Goal: Participate in discussion: Engage in conversation with other users on a specific topic

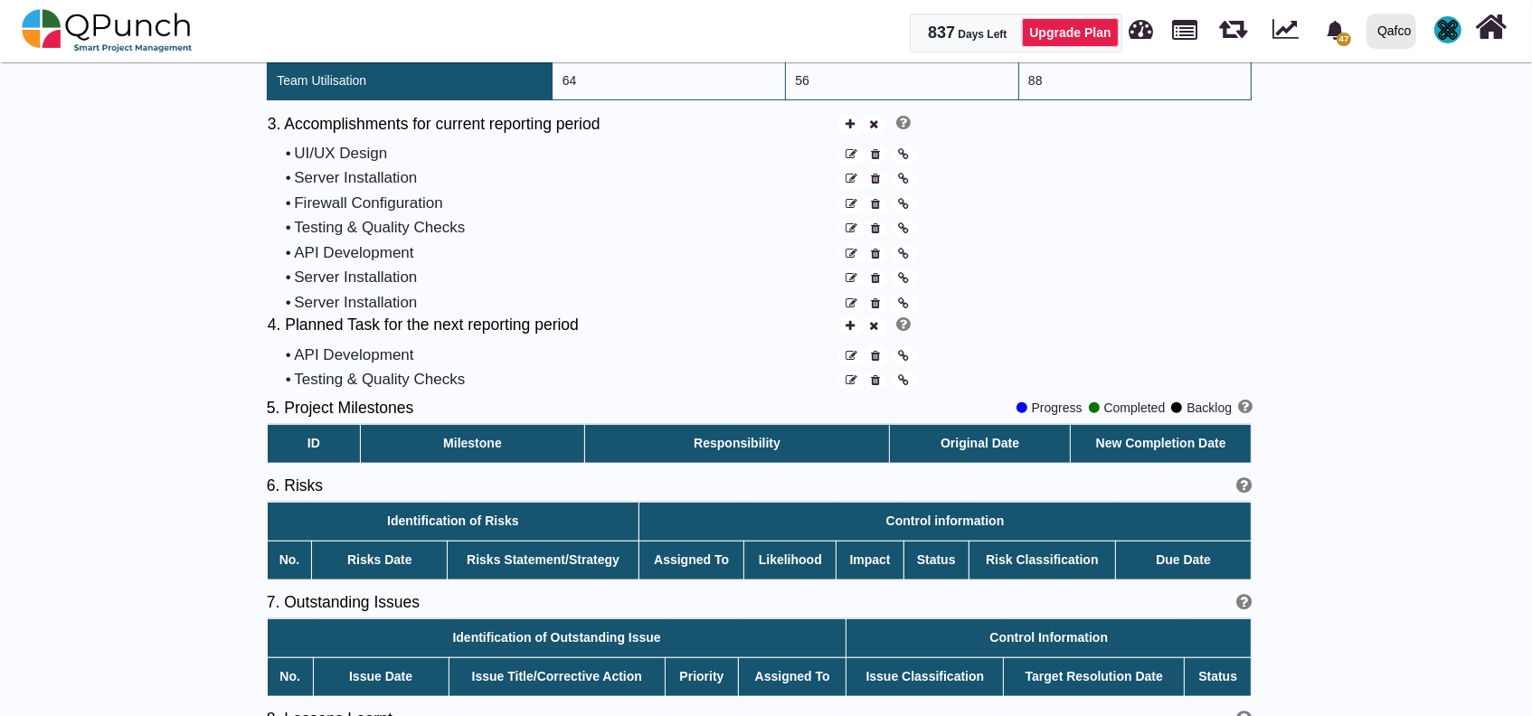
scroll to position [844, 0]
click at [1075, 135] on div "3. Accomplishments for current reporting period • UI/UX Design • Server Install…" at bounding box center [759, 214] width 985 height 202
click at [1000, 292] on div "3. Accomplishments for current reporting period • UI/UX Design • Server Install…" at bounding box center [759, 214] width 985 height 202
click at [1284, 120] on div "Start Date : [DATE] To End Date : [DATE] 1. Project Details Client Qafco Projec…" at bounding box center [759, 95] width 1519 height 1385
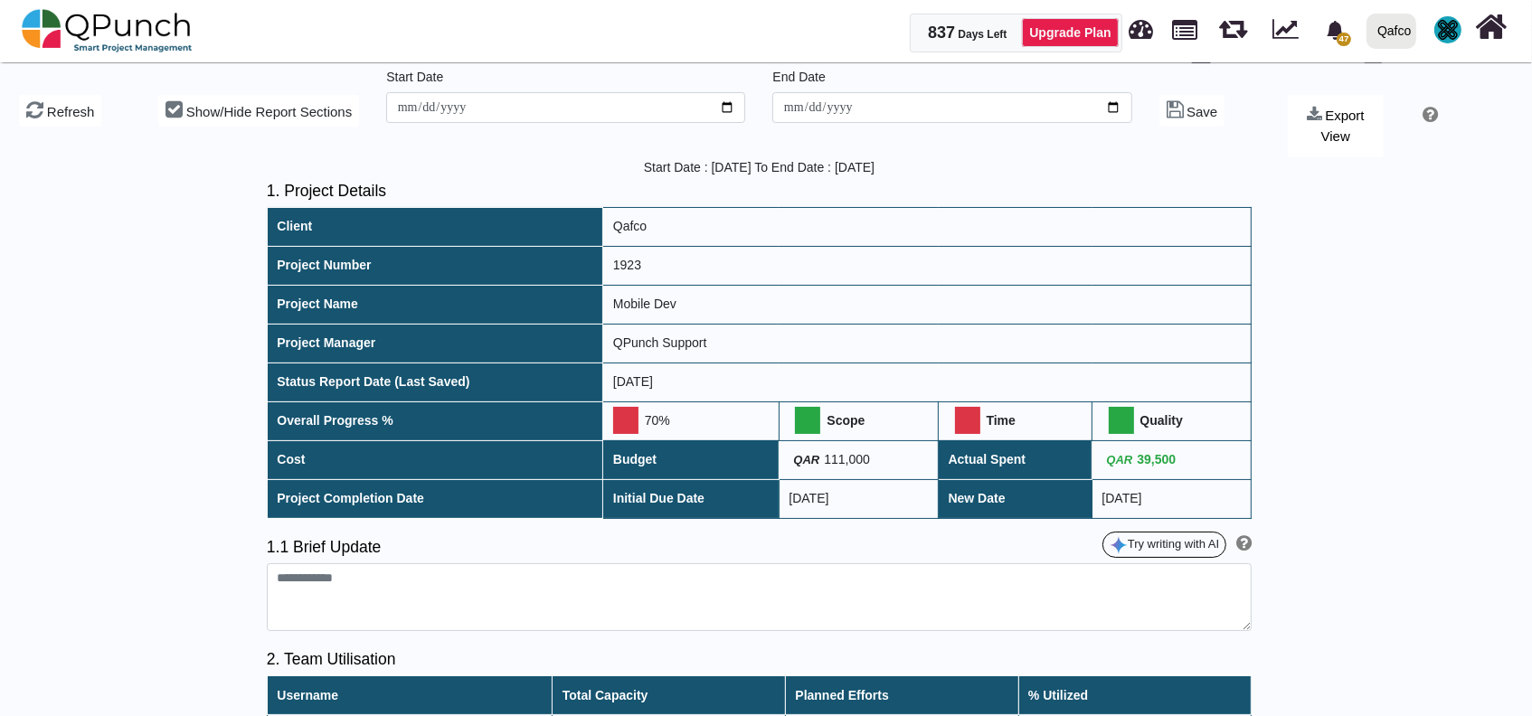
scroll to position [0, 0]
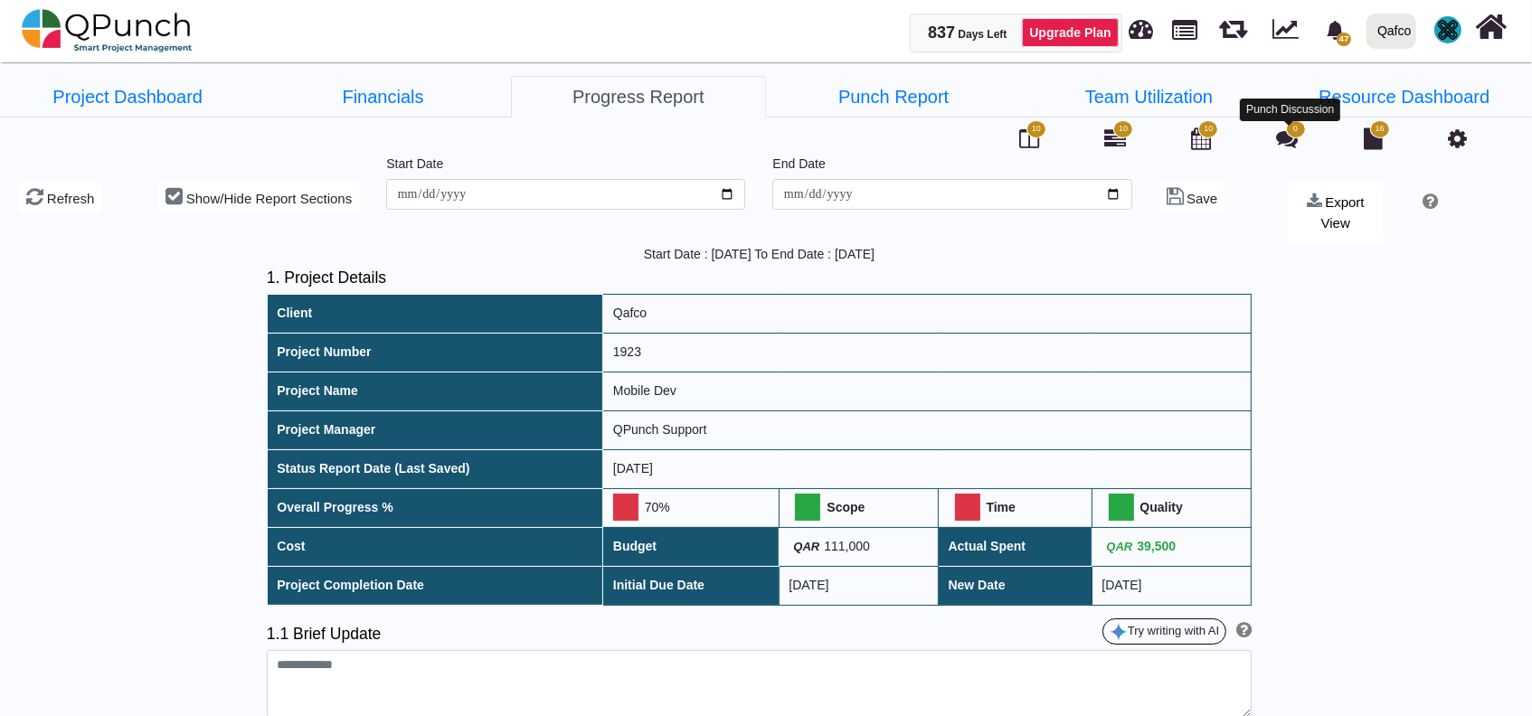
click at [1288, 138] on icon at bounding box center [1288, 139] width 22 height 22
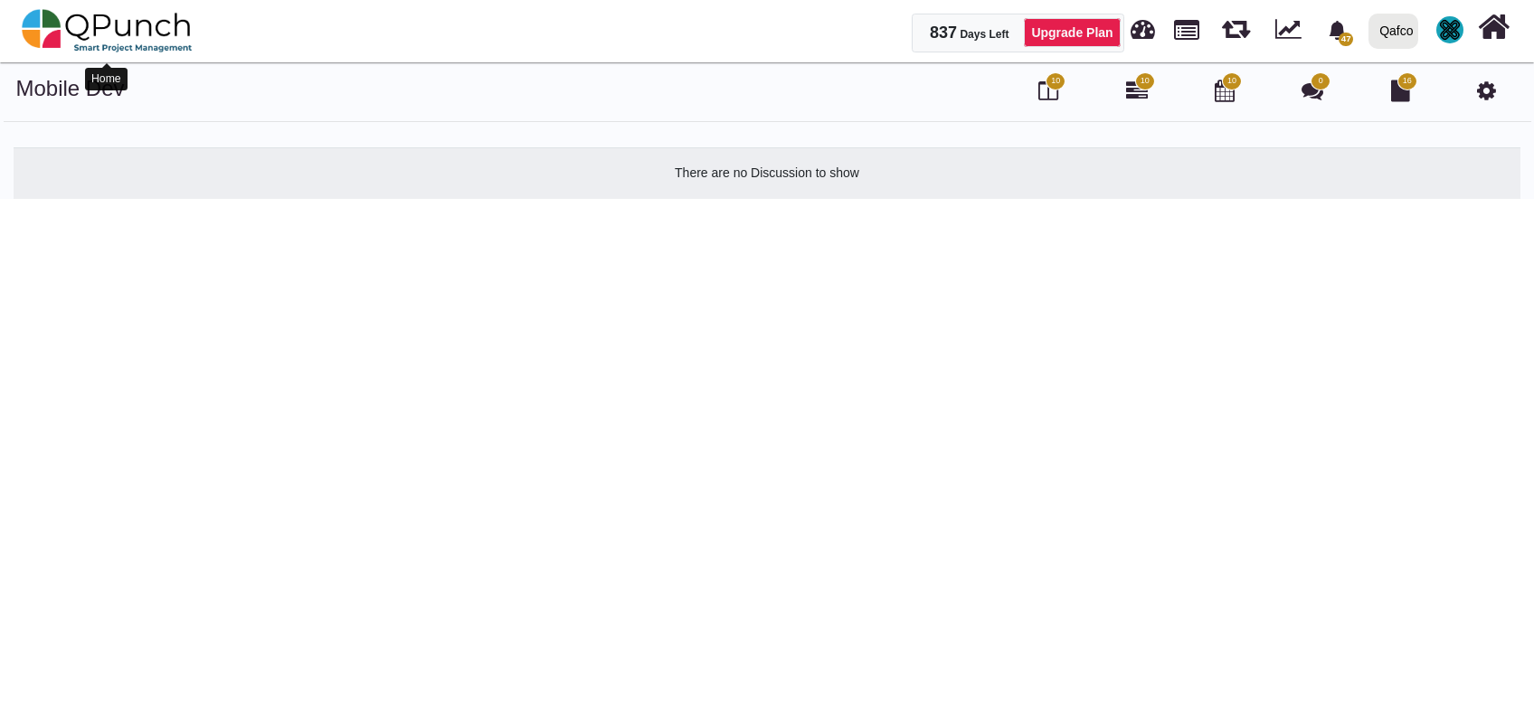
click at [166, 27] on img at bounding box center [107, 31] width 171 height 54
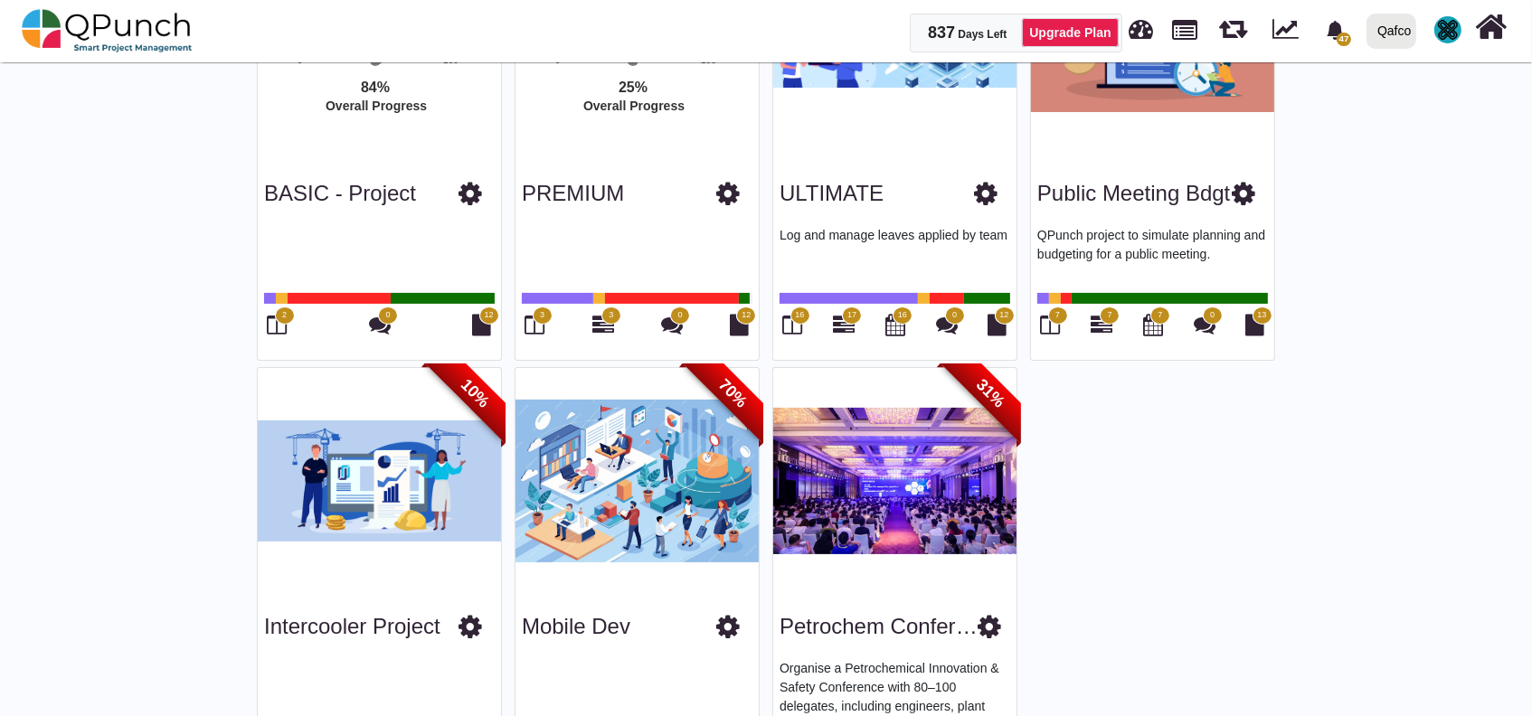
scroll to position [359, 0]
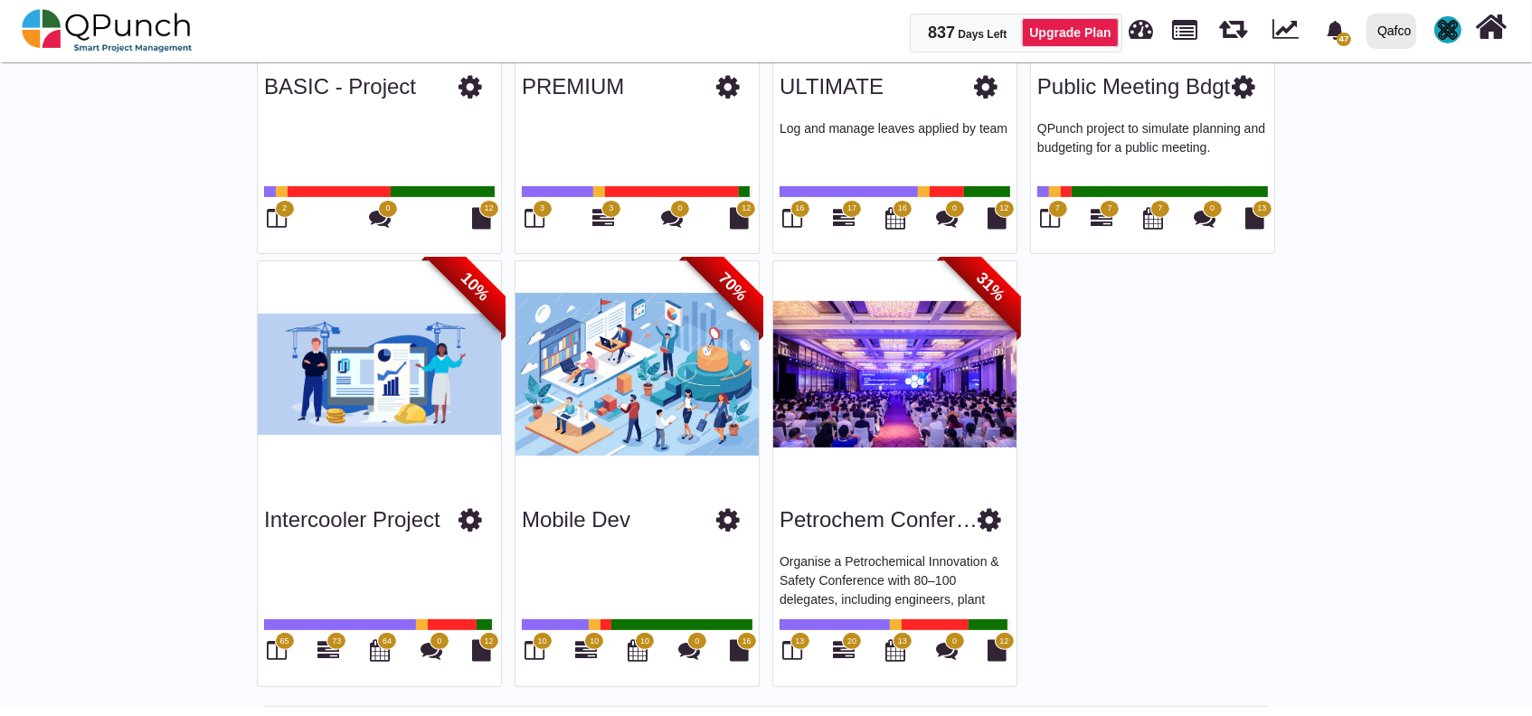
click at [524, 653] on div "10" at bounding box center [535, 652] width 26 height 31
click at [535, 649] on icon at bounding box center [536, 651] width 20 height 22
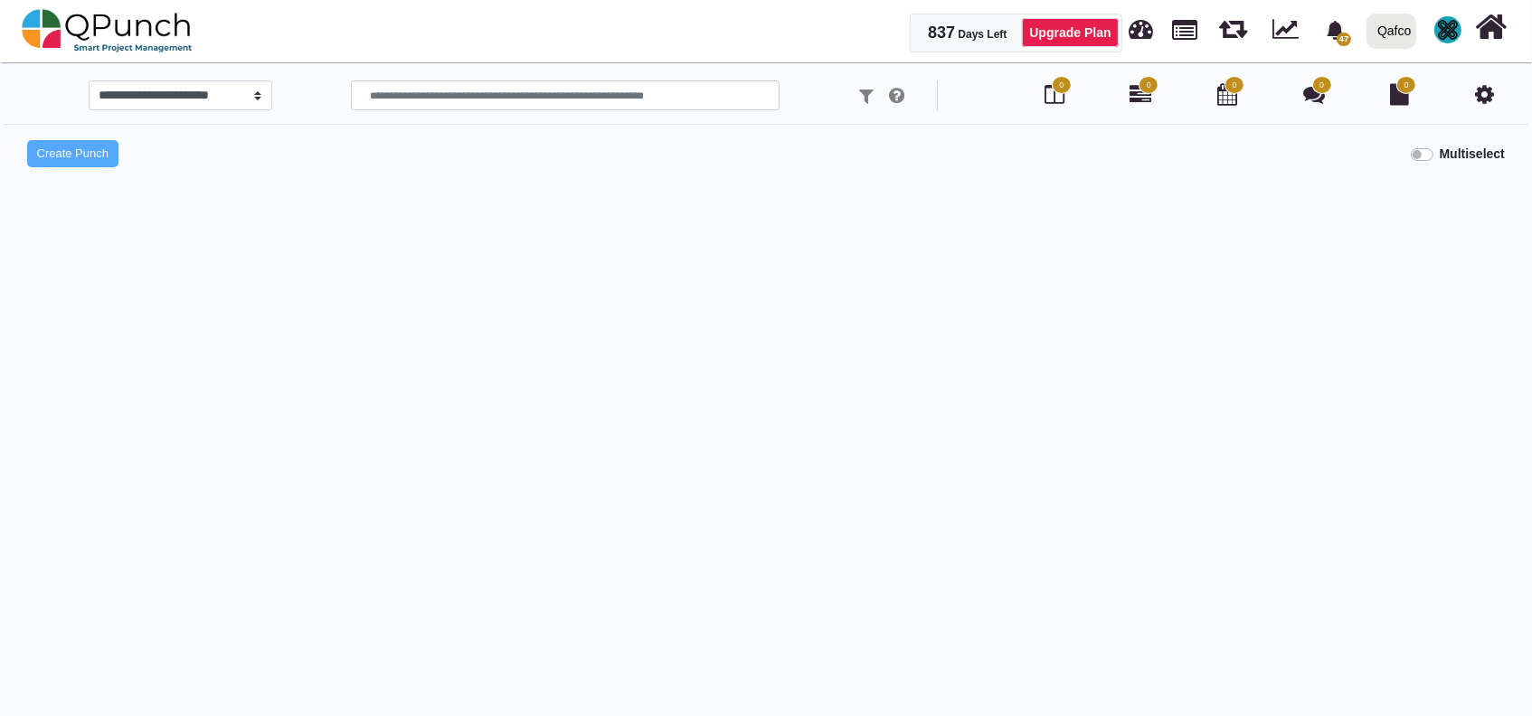
select select
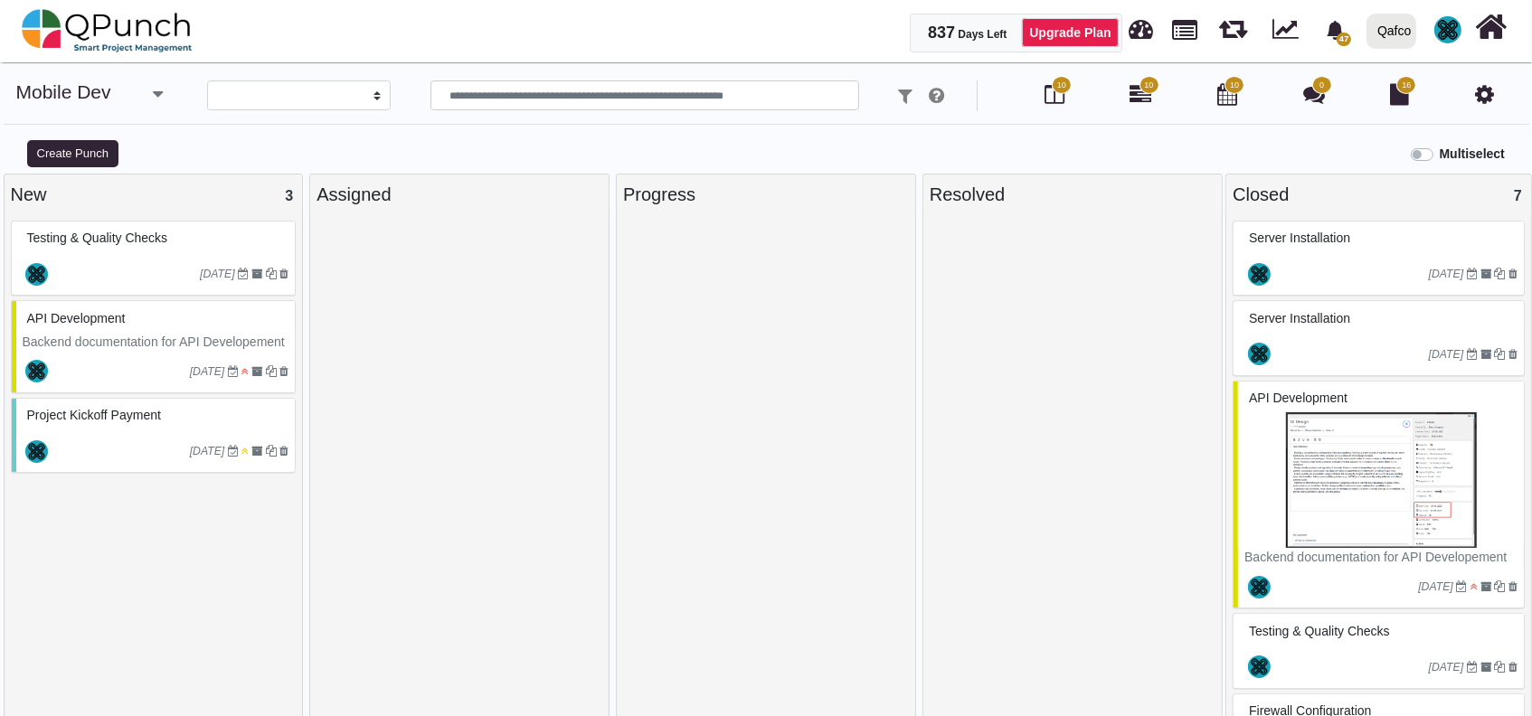
click at [156, 257] on div "[DATE]" at bounding box center [155, 274] width 279 height 42
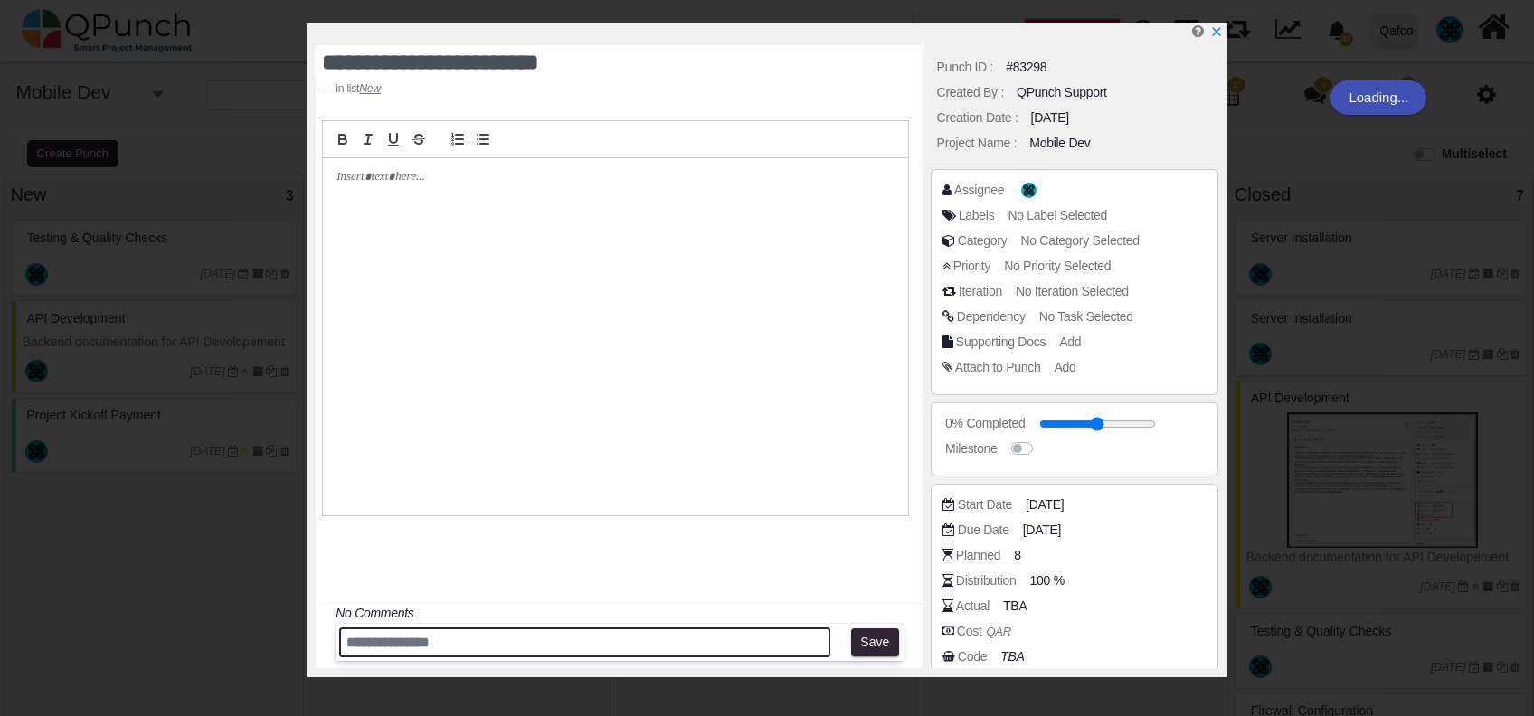
click at [456, 643] on input "text" at bounding box center [584, 643] width 491 height 30
type input "****"
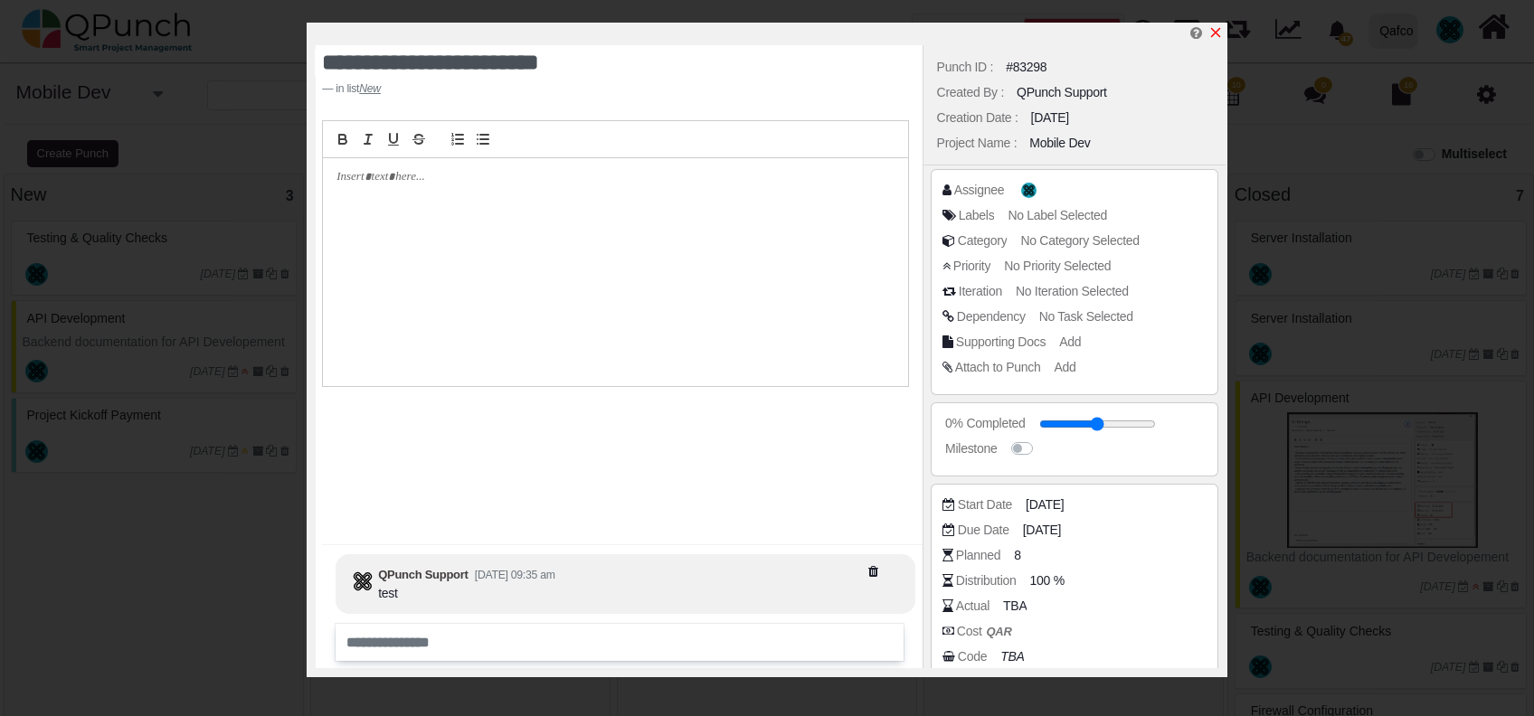
click at [1216, 37] on icon "x" at bounding box center [1215, 32] width 14 height 14
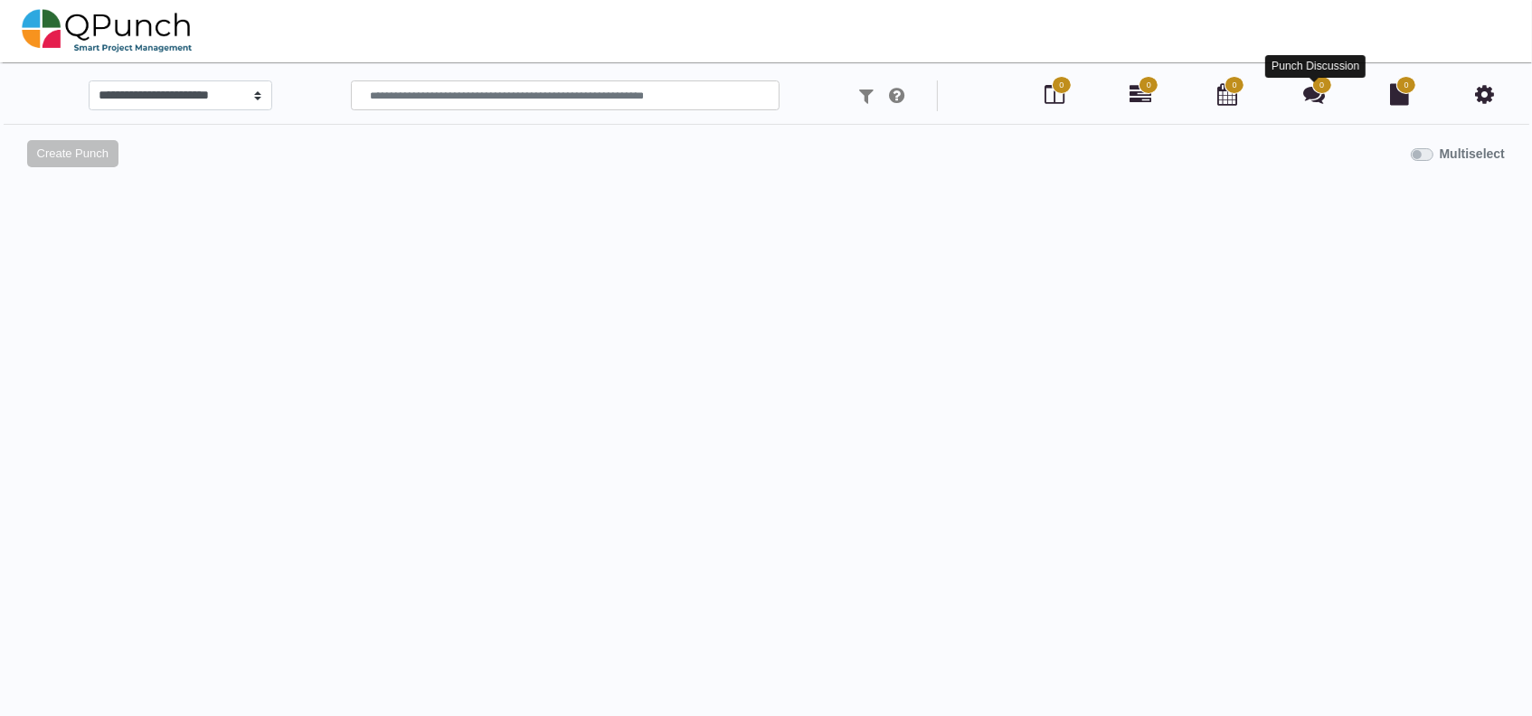
select select
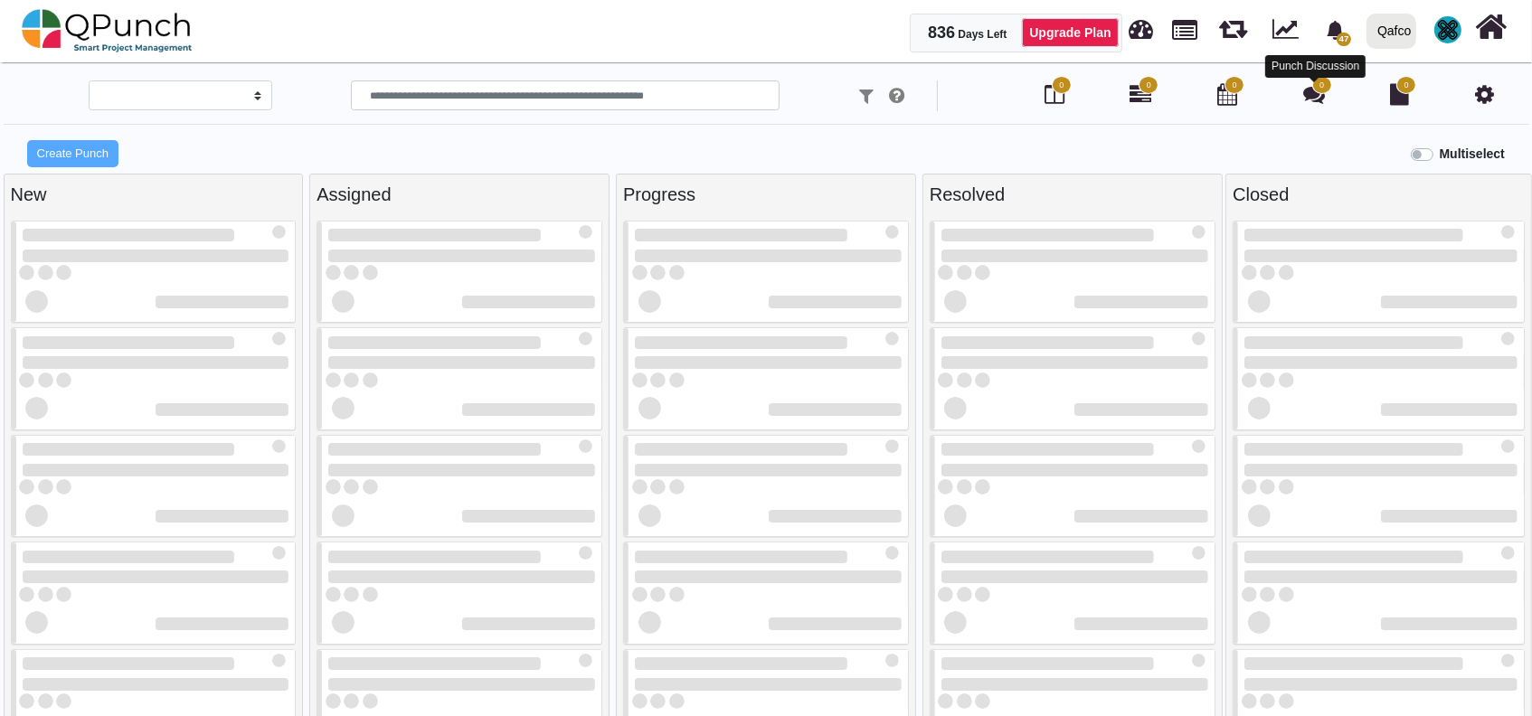
click at [1309, 94] on icon at bounding box center [1314, 94] width 22 height 22
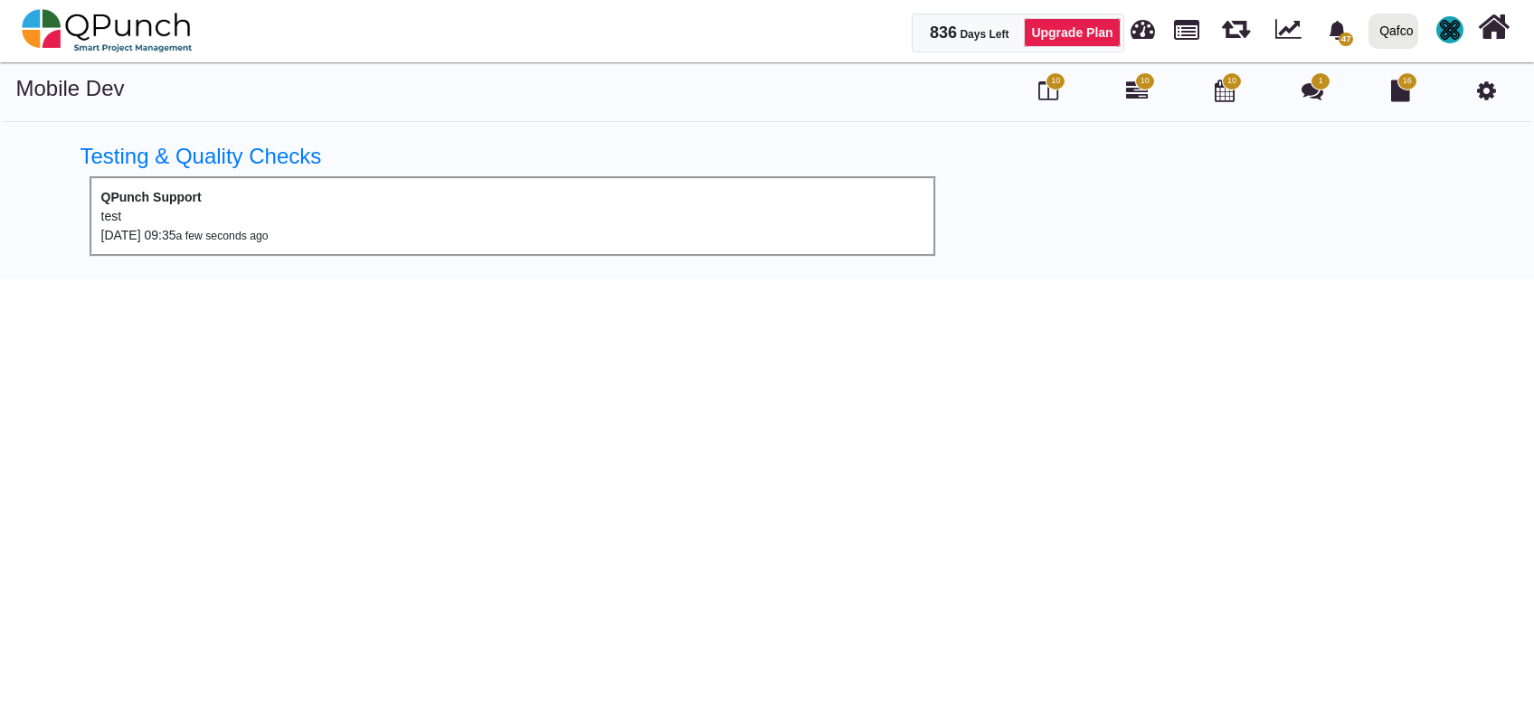
click at [109, 216] on div "test" at bounding box center [512, 216] width 823 height 19
click at [132, 163] on link "Testing & Quality Checks" at bounding box center [202, 156] width 242 height 24
click at [151, 155] on link "Testing & Quality Checks" at bounding box center [202, 156] width 242 height 24
click at [150, 155] on link "Testing & Quality Checks" at bounding box center [202, 156] width 242 height 24
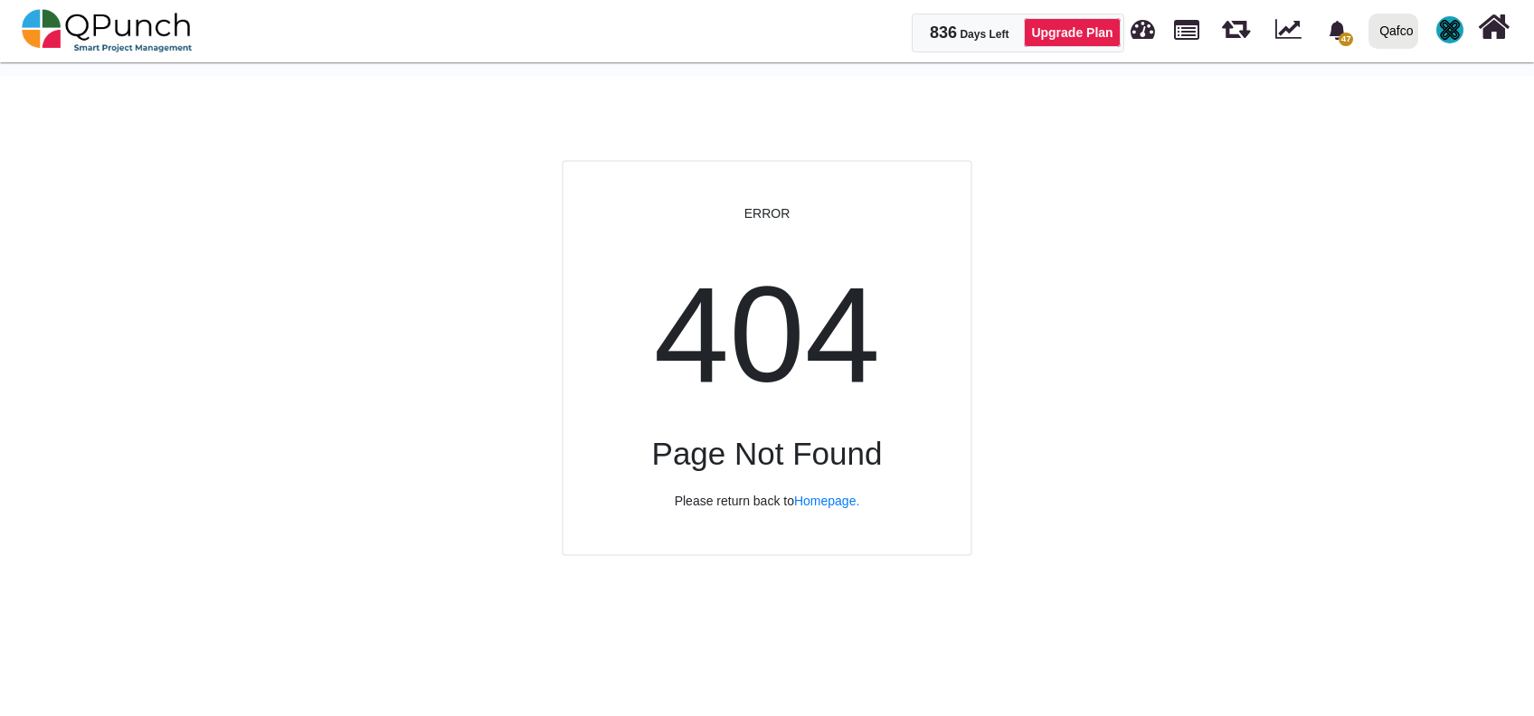
click at [117, 76] on html "836 Days Left Upgrade Plan 47 Notification Clear ULTIMATE (Copy) QPunch Support…" at bounding box center [767, 38] width 1534 height 76
